Goal: Navigation & Orientation: Understand site structure

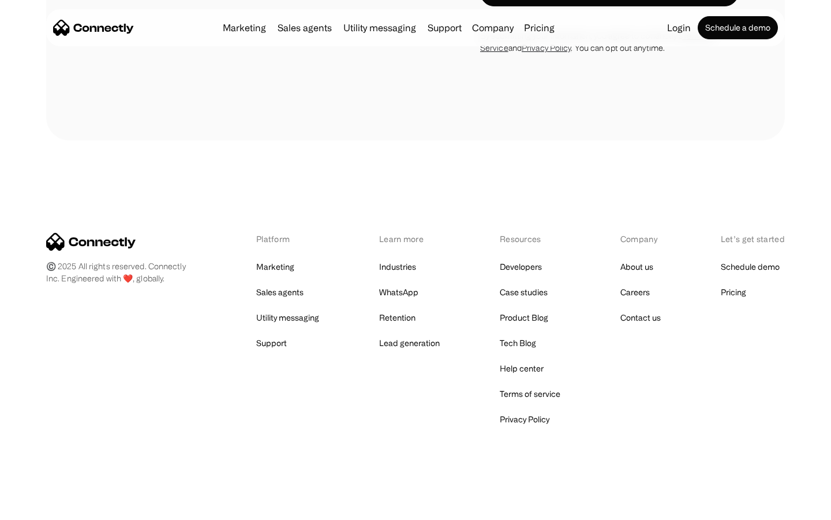
scroll to position [1226, 0]
